Goal: Find specific page/section

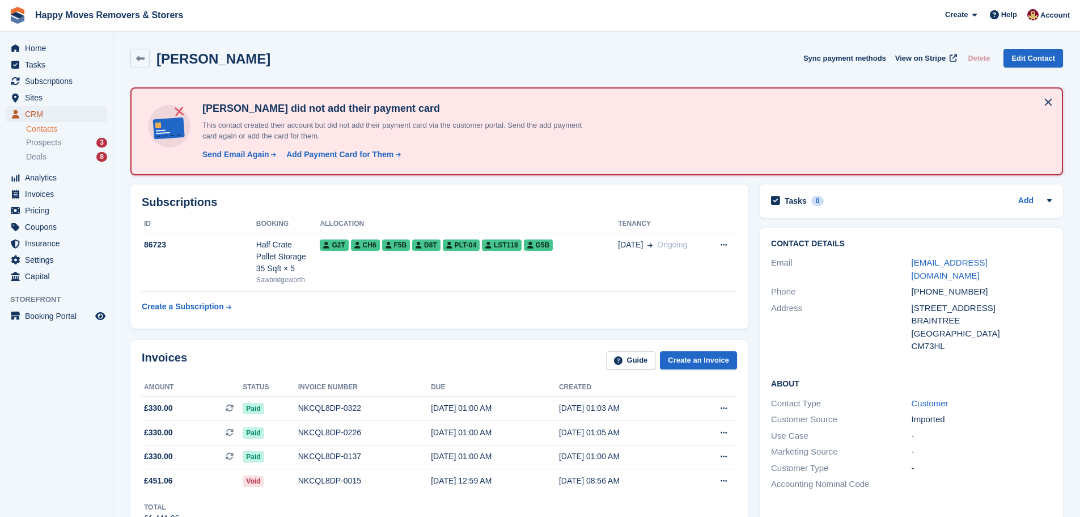
click at [40, 113] on span "CRM" at bounding box center [59, 114] width 68 height 16
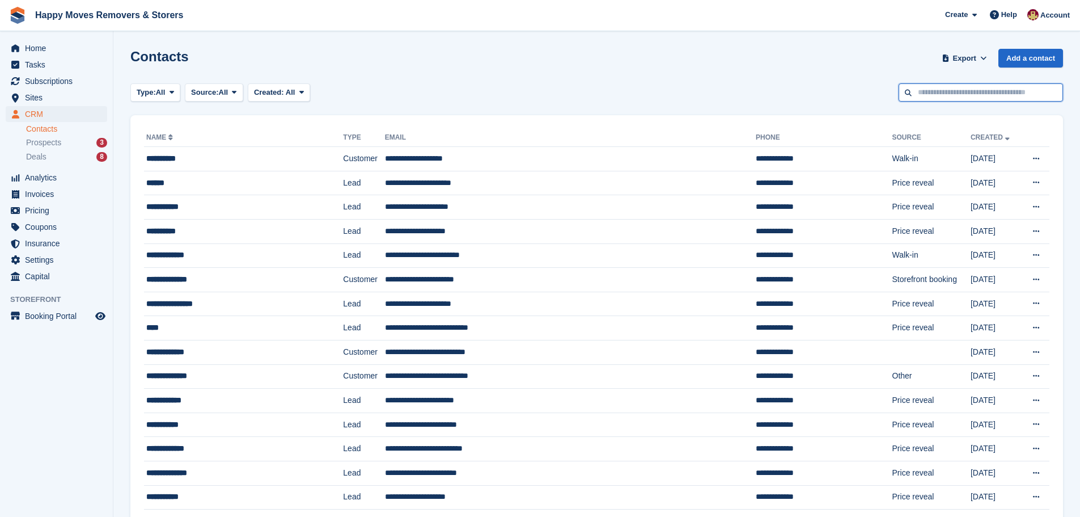
click at [930, 91] on input "text" at bounding box center [981, 92] width 164 height 19
type input "*******"
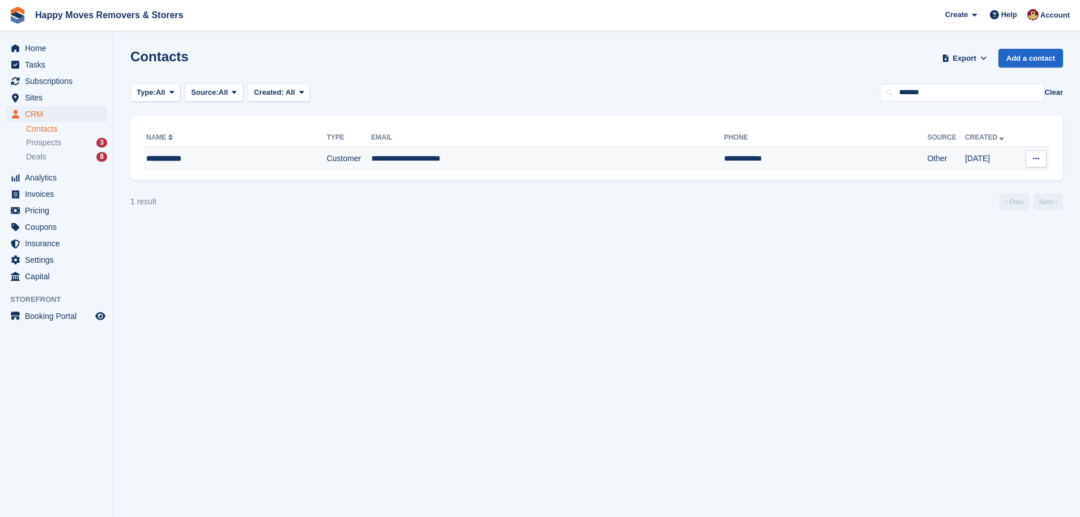
click at [155, 161] on div "**********" at bounding box center [215, 159] width 139 height 12
